Goal: Answer question/provide support

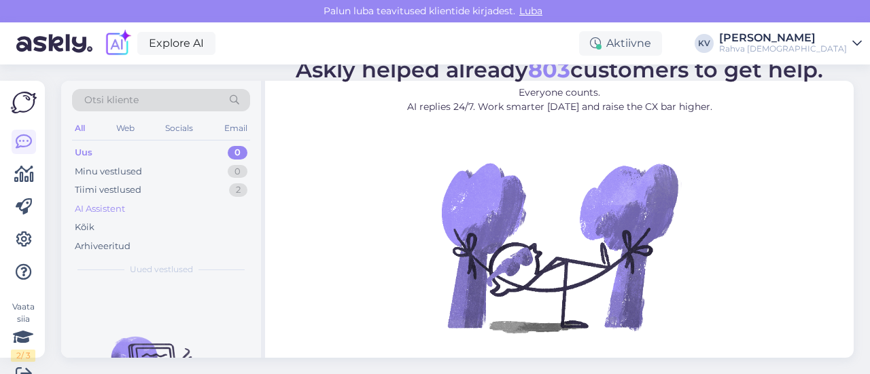
click at [137, 207] on div "AI Assistent" at bounding box center [161, 209] width 178 height 19
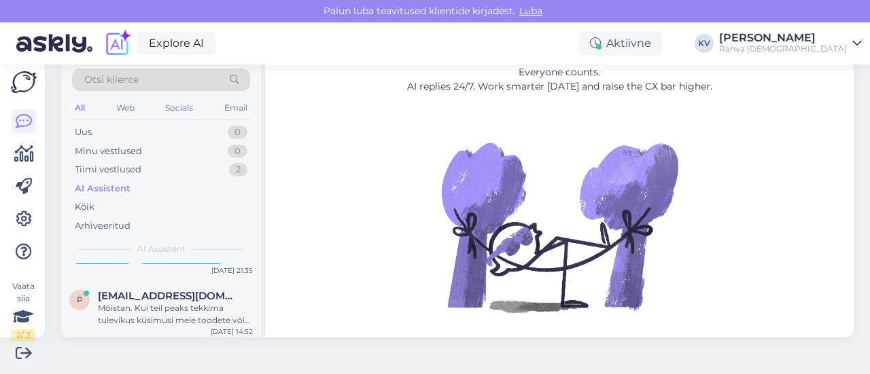
scroll to position [143, 0]
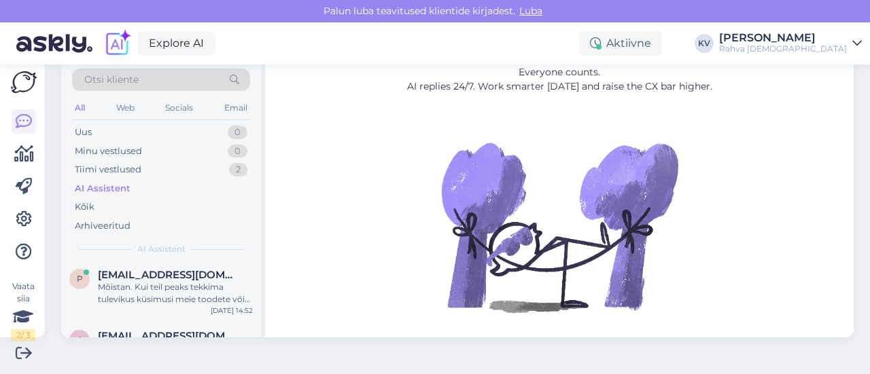
click at [133, 278] on span "[EMAIL_ADDRESS][DOMAIN_NAME]" at bounding box center [168, 275] width 141 height 12
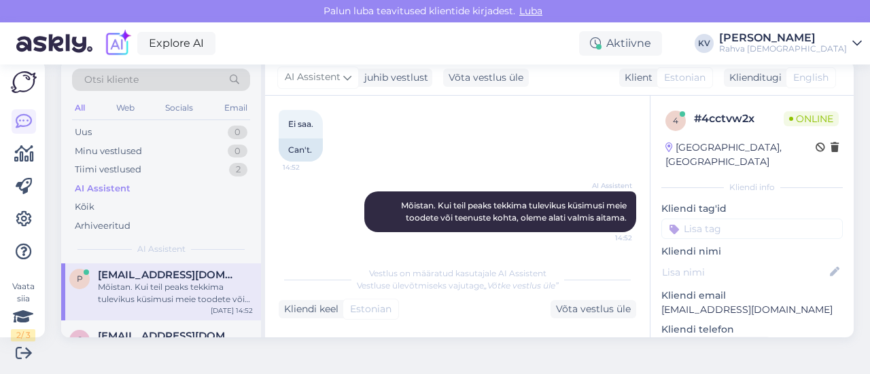
scroll to position [1106, 0]
click at [705, 219] on input at bounding box center [751, 229] width 181 height 20
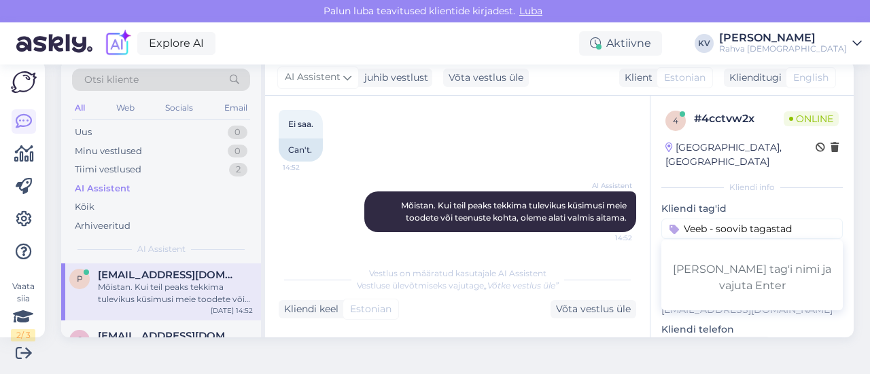
type input "Veeb - soovib tagastada"
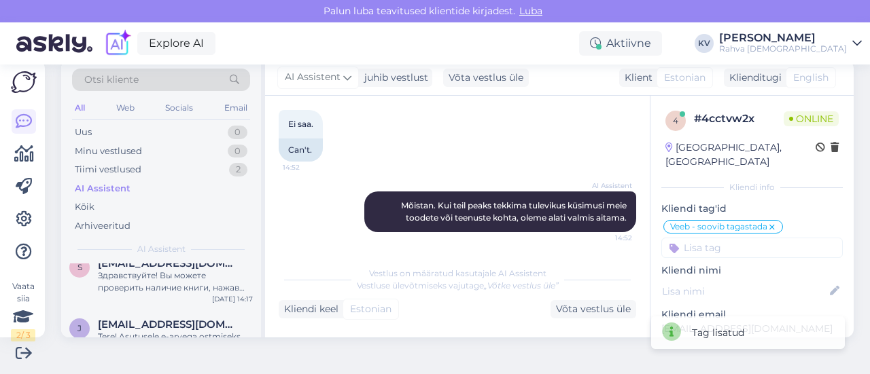
scroll to position [211, 0]
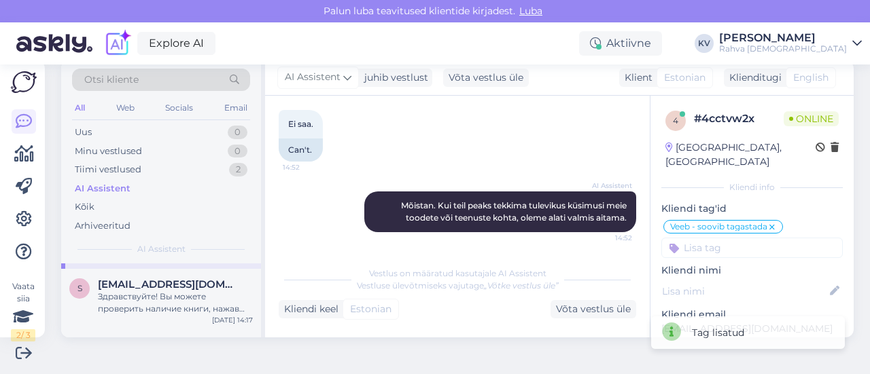
click at [171, 294] on div "Здравствуйте! Вы можете проверить наличие книги, нажав кнопку «Saadavus kauplus…" at bounding box center [175, 303] width 155 height 24
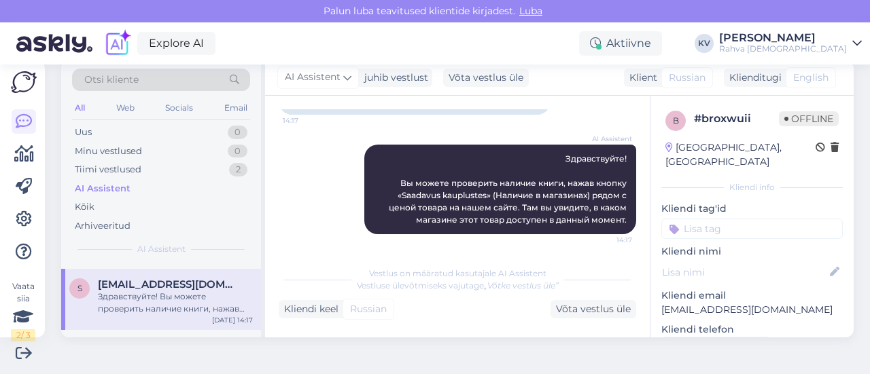
scroll to position [144, 0]
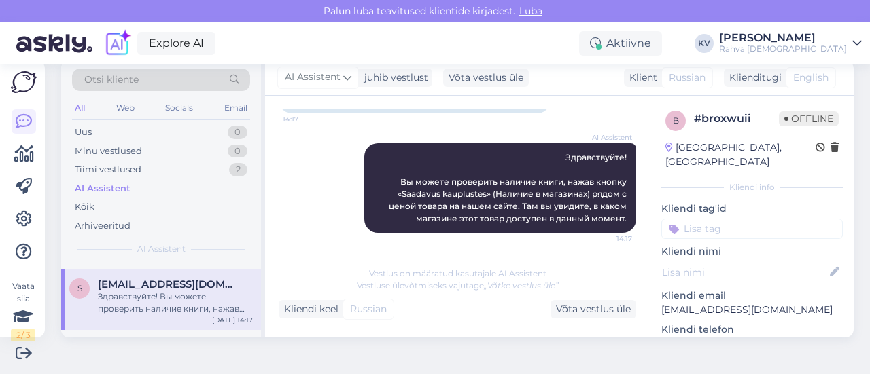
click at [733, 219] on input at bounding box center [751, 229] width 181 height 20
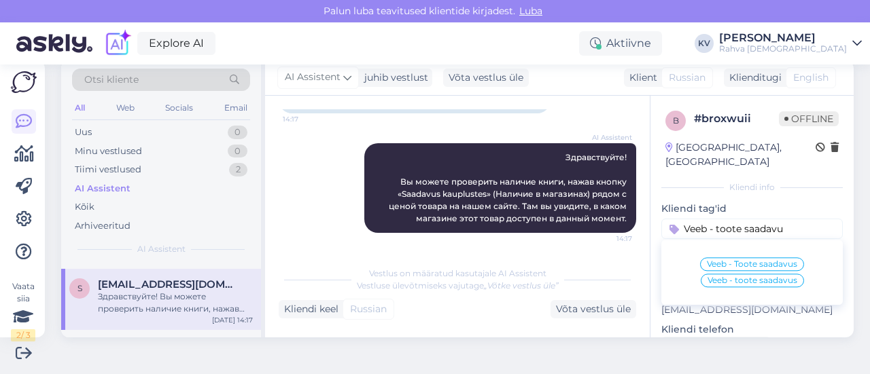
type input "Veeb - toote saadavus"
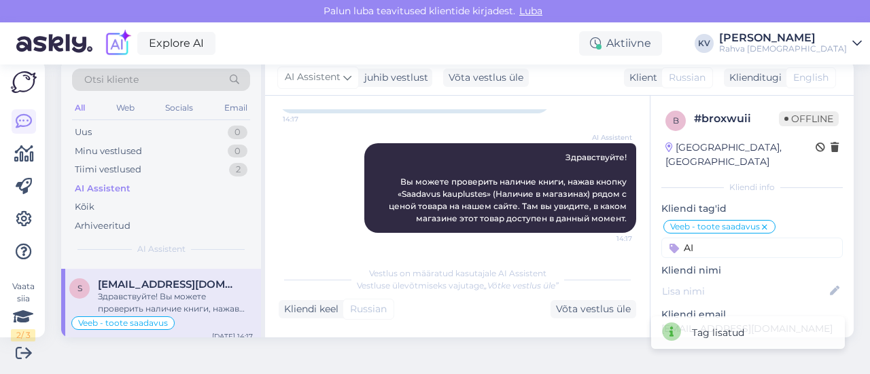
click at [710, 238] on input "AI" at bounding box center [751, 248] width 181 height 20
type input "AI"
click at [710, 279] on span "AI Assistent" at bounding box center [720, 283] width 48 height 8
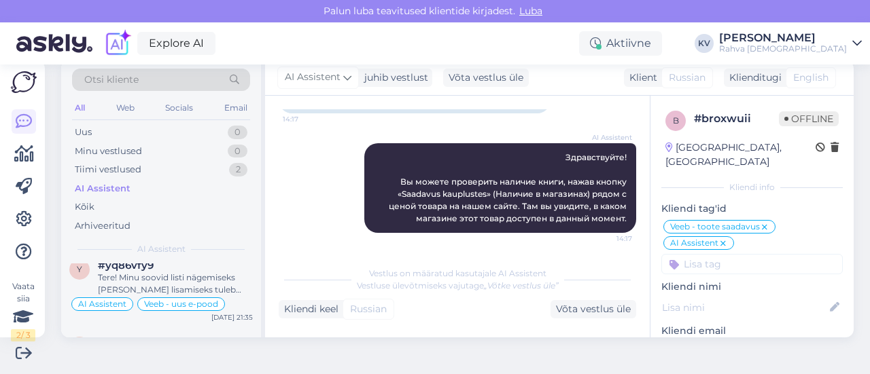
scroll to position [7, 0]
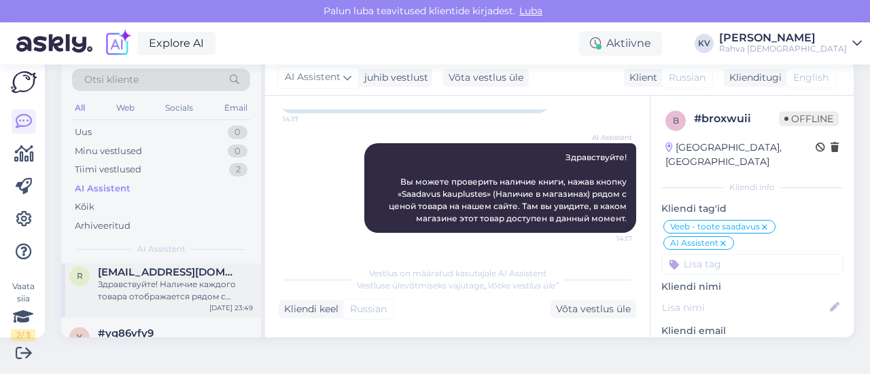
click at [177, 287] on div "Здравствуйте! Наличие каждого товара отображается рядом с ценой. Для получения …" at bounding box center [175, 291] width 155 height 24
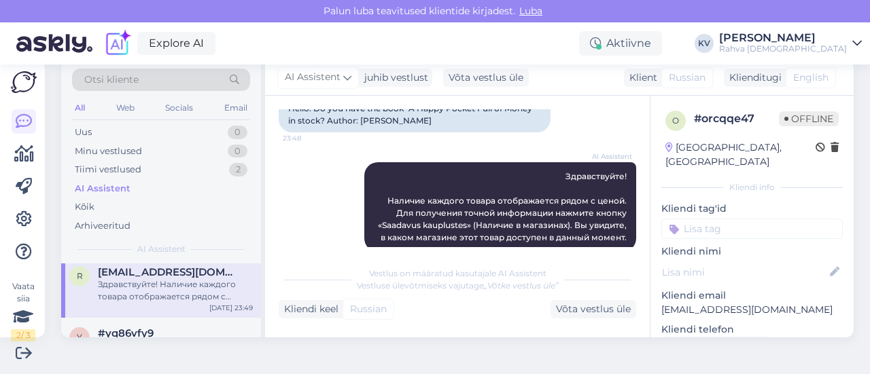
scroll to position [144, 0]
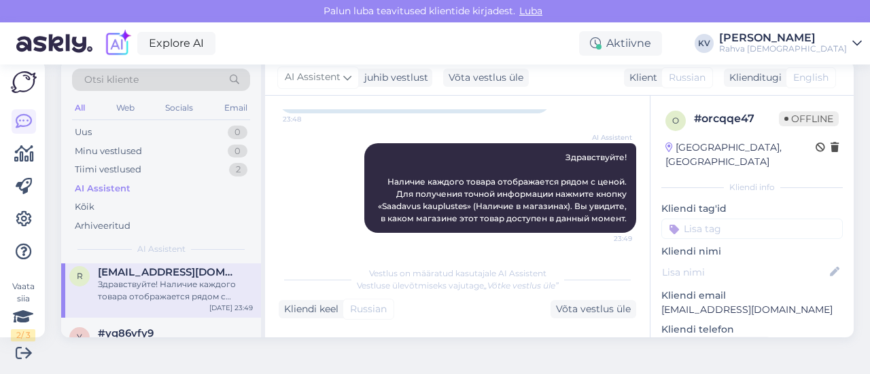
click at [733, 219] on input at bounding box center [751, 229] width 181 height 20
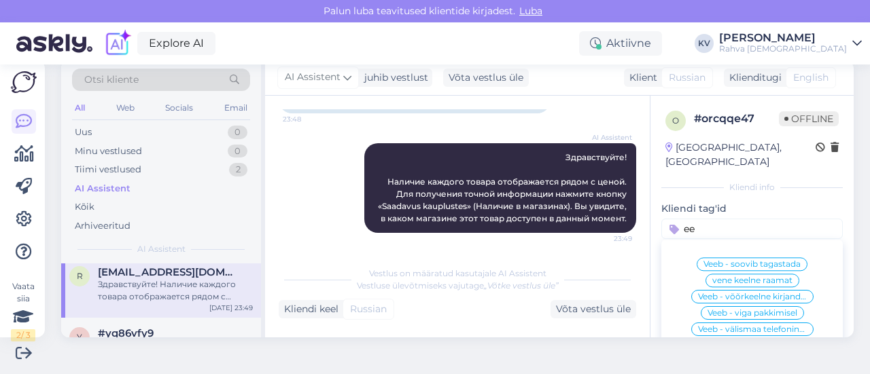
type input "e"
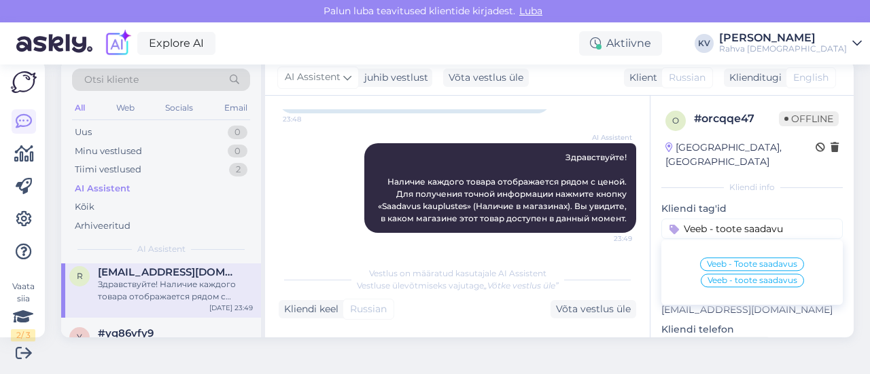
type input "Veeb - toote saadavus"
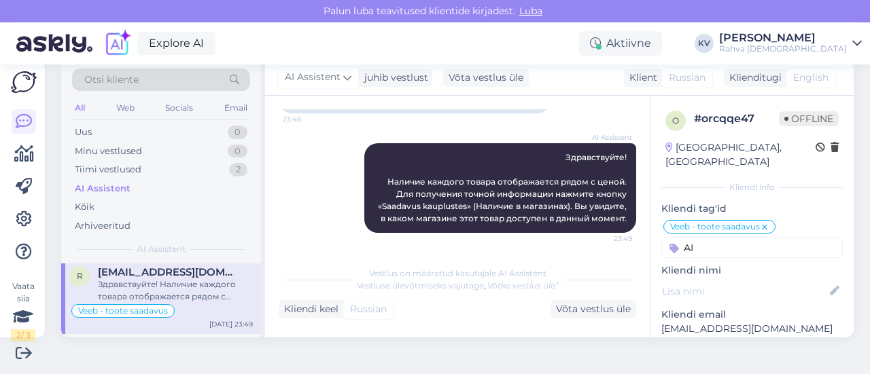
click at [720, 238] on input "AI" at bounding box center [751, 248] width 181 height 20
type input "AI"
click at [718, 279] on span "AI Assistent" at bounding box center [720, 283] width 48 height 8
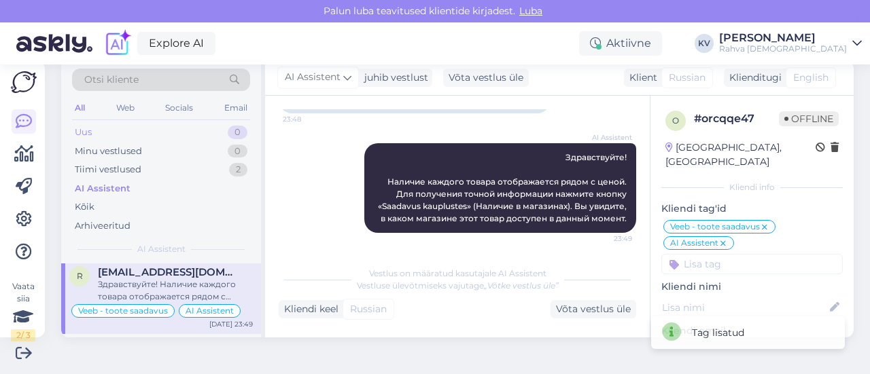
click at [135, 124] on div "Uus 0" at bounding box center [161, 132] width 178 height 19
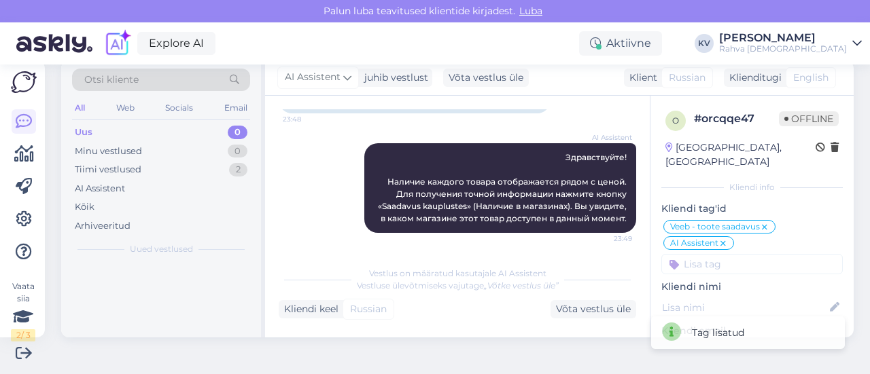
scroll to position [0, 0]
click at [116, 131] on div "Uus 0" at bounding box center [161, 132] width 178 height 19
